Goal: Task Accomplishment & Management: Manage account settings

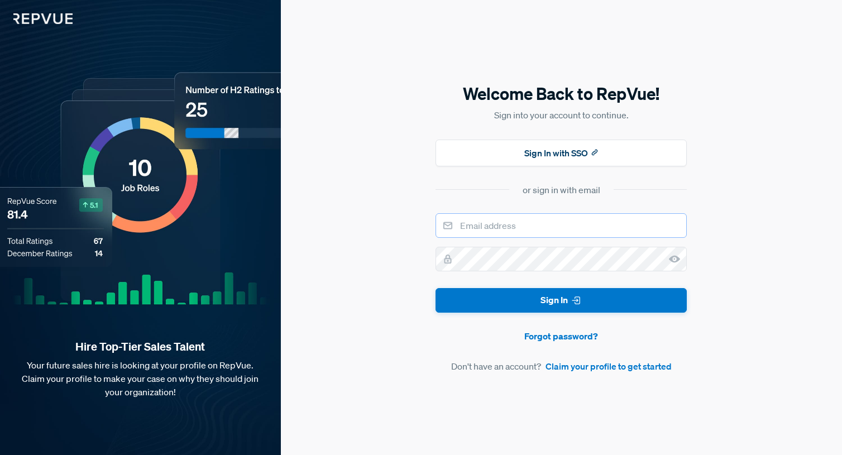
click at [516, 228] on input "email" at bounding box center [560, 225] width 251 height 25
type input "[EMAIL_ADDRESS][DOMAIN_NAME]"
click at [580, 338] on link "Forgot password?" at bounding box center [560, 335] width 251 height 13
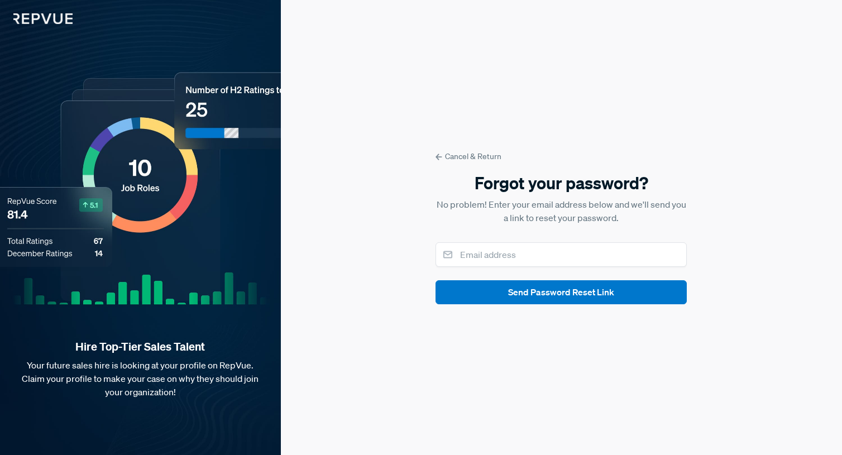
click at [448, 236] on form "Cancel & Return Forgot your password? No problem! Enter your email address belo…" at bounding box center [560, 228] width 251 height 154
click at [472, 256] on input "email" at bounding box center [560, 254] width 251 height 25
type input "[EMAIL_ADDRESS][DOMAIN_NAME]"
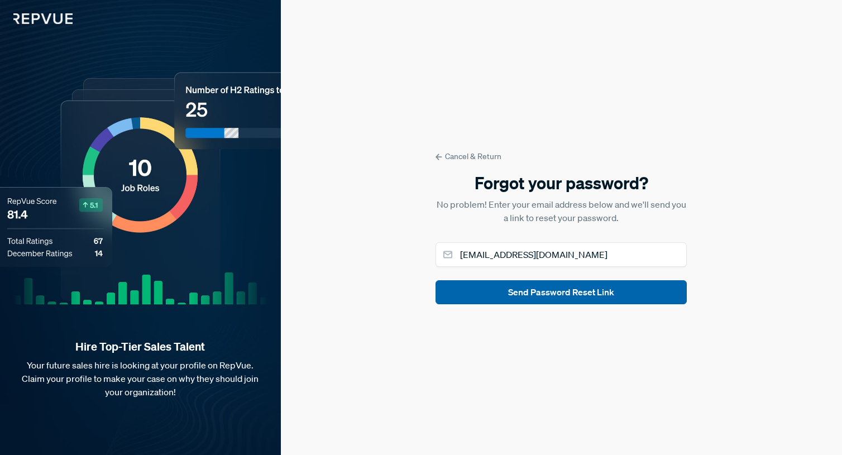
click at [521, 295] on button "Send Password Reset Link" at bounding box center [560, 292] width 251 height 24
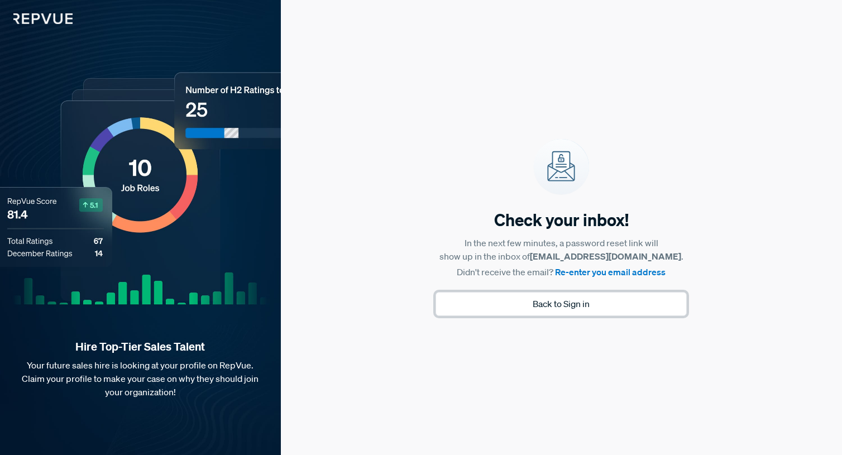
click at [542, 304] on button "Back to Sign in" at bounding box center [560, 304] width 251 height 24
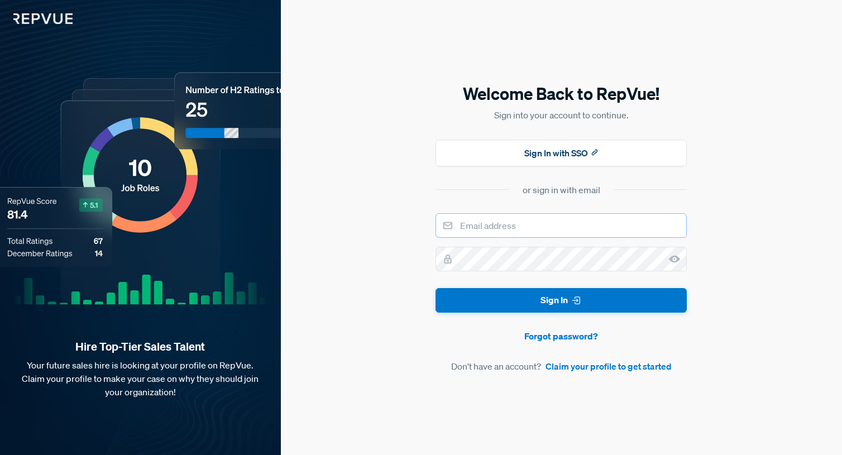
click at [479, 222] on input "email" at bounding box center [560, 225] width 251 height 25
type input "[EMAIL_ADDRESS][DOMAIN_NAME]"
click at [435, 288] on button "Sign In" at bounding box center [560, 300] width 251 height 25
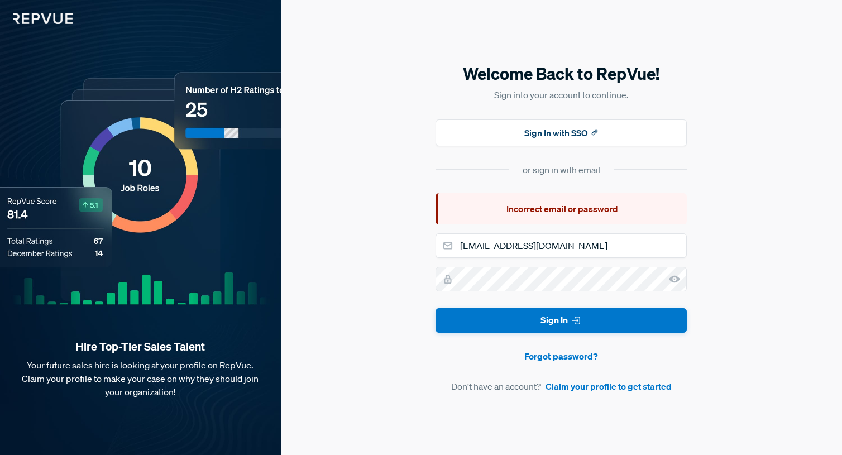
click at [674, 277] on icon at bounding box center [674, 279] width 11 height 11
click at [548, 322] on button "Sign In" at bounding box center [560, 320] width 251 height 25
type textarea "!"
click at [444, 278] on div at bounding box center [560, 279] width 251 height 25
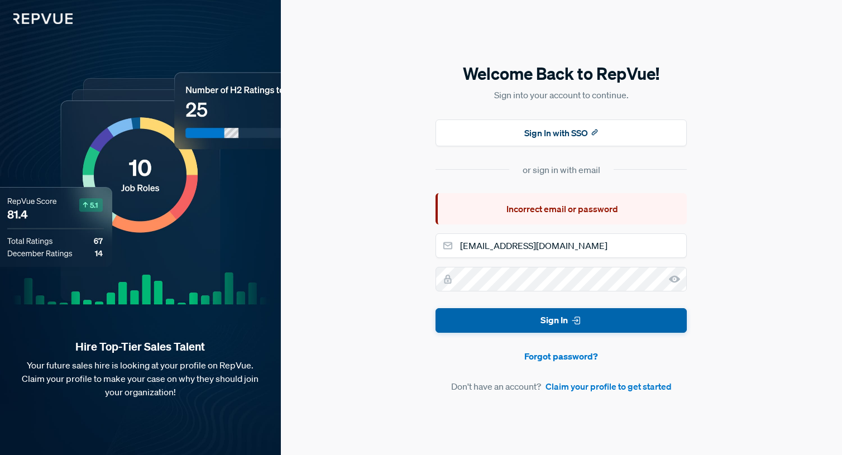
click at [566, 317] on button "Sign In" at bounding box center [560, 320] width 251 height 25
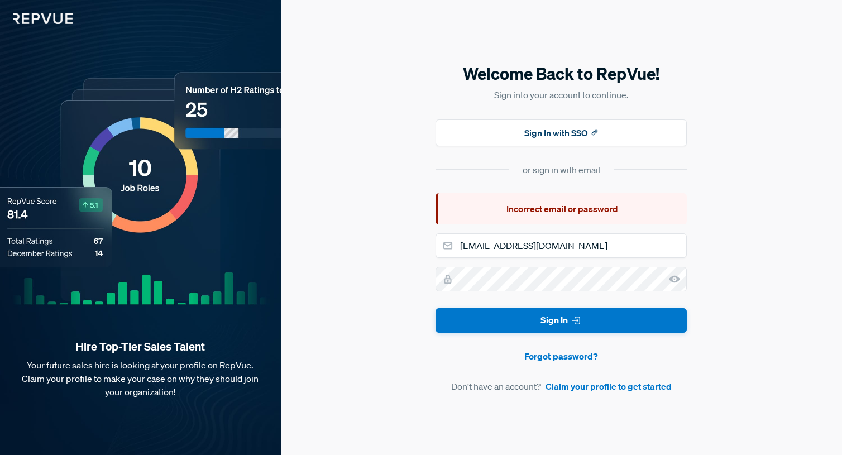
click at [33, 16] on img at bounding box center [36, 12] width 73 height 24
